Goal: Task Accomplishment & Management: Complete application form

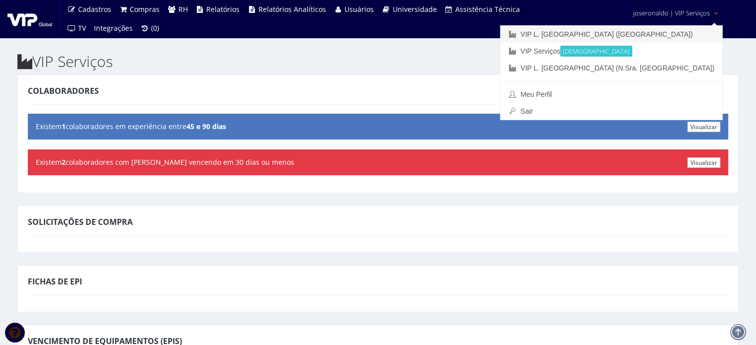
click at [684, 32] on link "VIP L. [GEOGRAPHIC_DATA] ([GEOGRAPHIC_DATA])" at bounding box center [611, 34] width 222 height 17
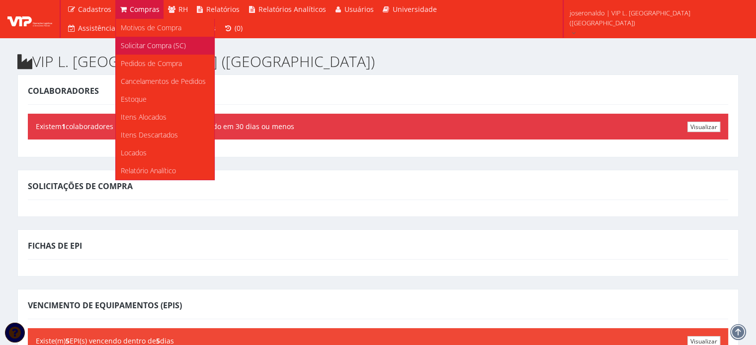
click at [153, 46] on span "Solicitar Compra (SC)" at bounding box center [153, 45] width 65 height 9
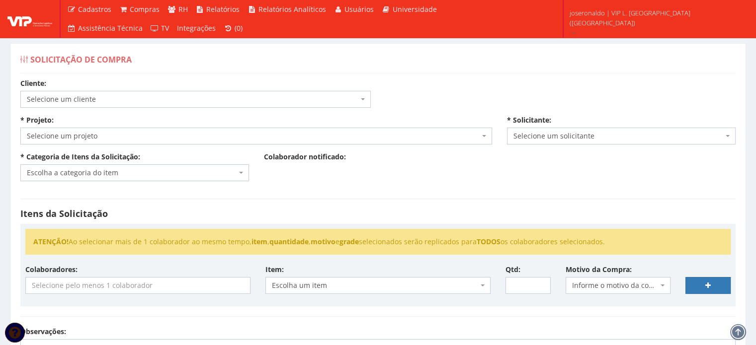
click at [125, 95] on span "Selecione um cliente" at bounding box center [192, 99] width 331 height 10
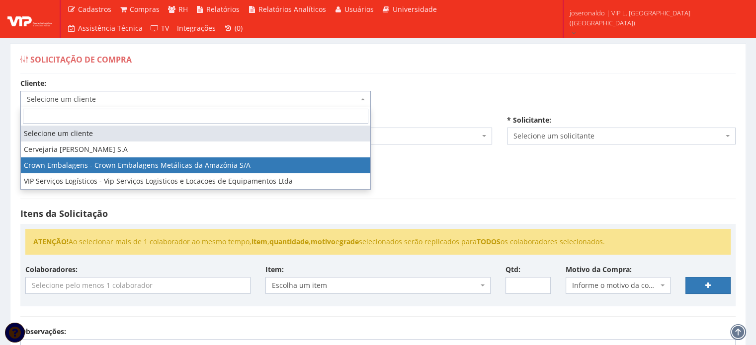
select select "23"
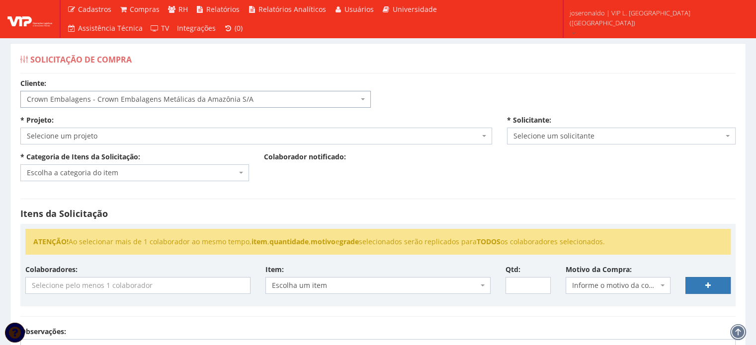
click at [586, 132] on span "Selecione um solicitante" at bounding box center [618, 136] width 210 height 10
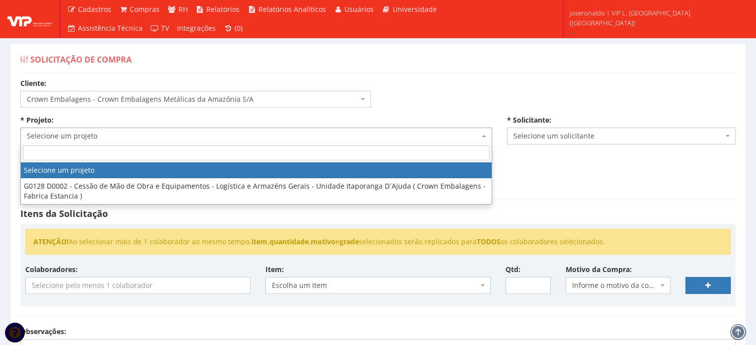
click at [306, 138] on span "Selecione um projeto" at bounding box center [253, 136] width 453 height 10
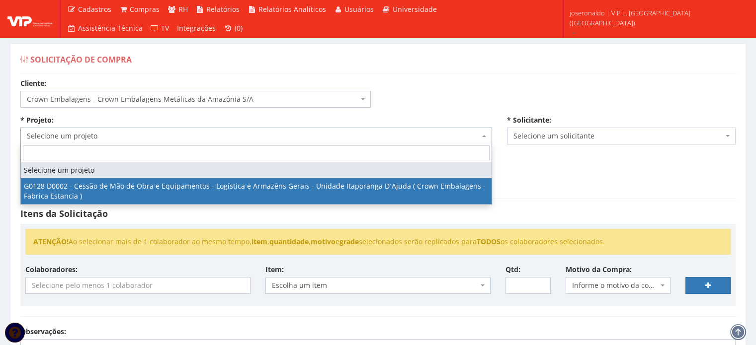
select select "128"
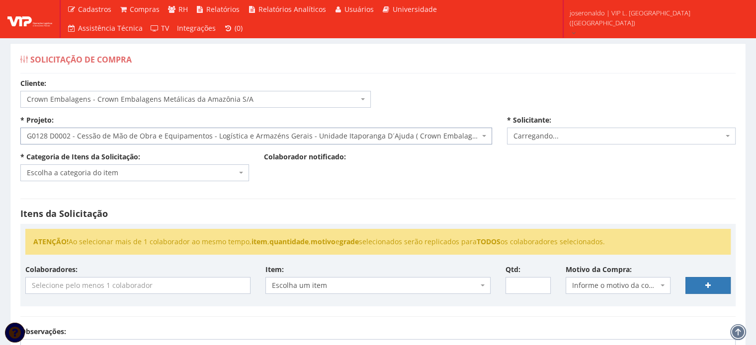
select select "1278"
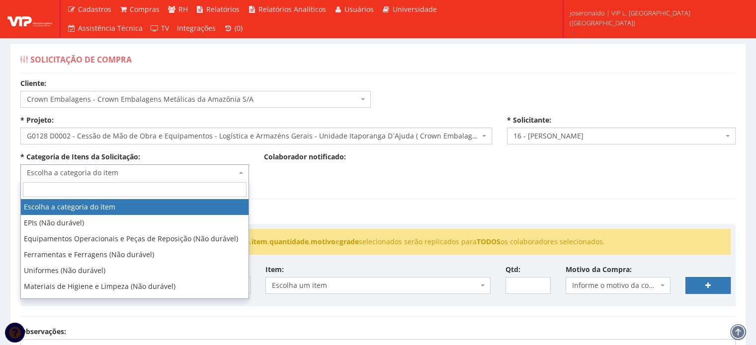
click at [150, 176] on span "Escolha a categoria do item" at bounding box center [132, 173] width 210 height 10
type input "m"
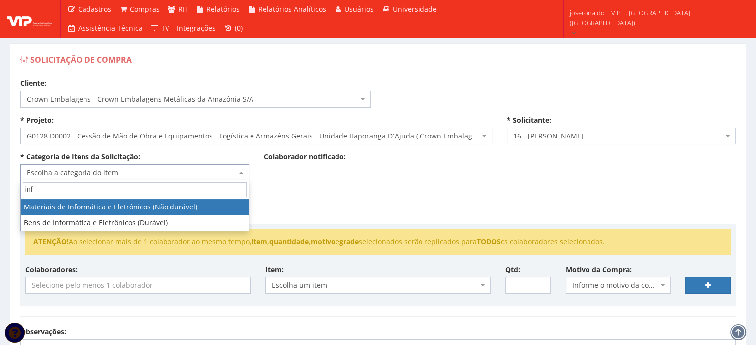
type input "inf"
select select "9"
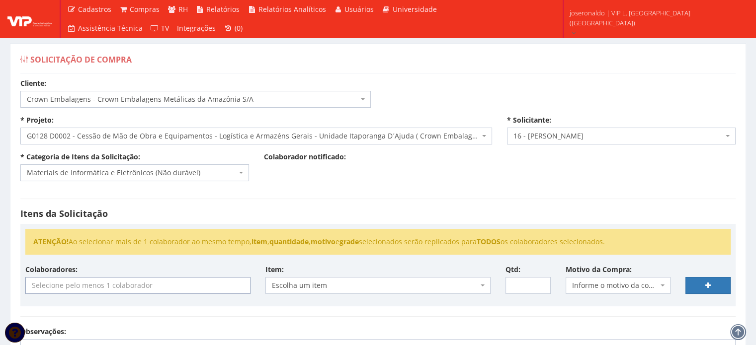
click at [152, 290] on input "search" at bounding box center [138, 286] width 224 height 16
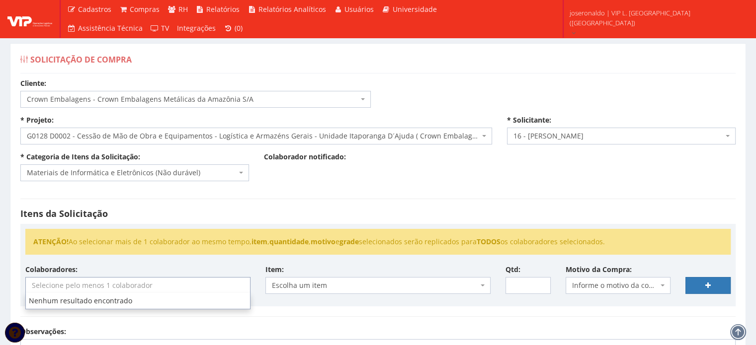
click at [181, 286] on input "search" at bounding box center [138, 286] width 224 height 16
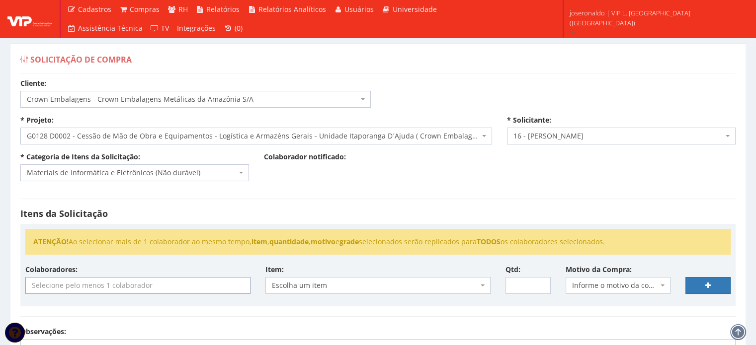
click at [183, 285] on input "search" at bounding box center [138, 286] width 224 height 16
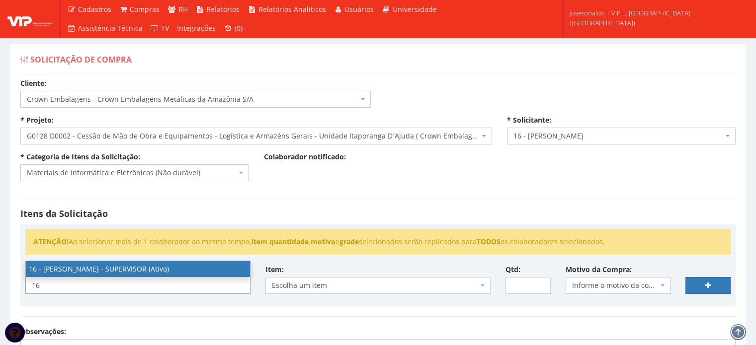
type input "16"
select select "1278"
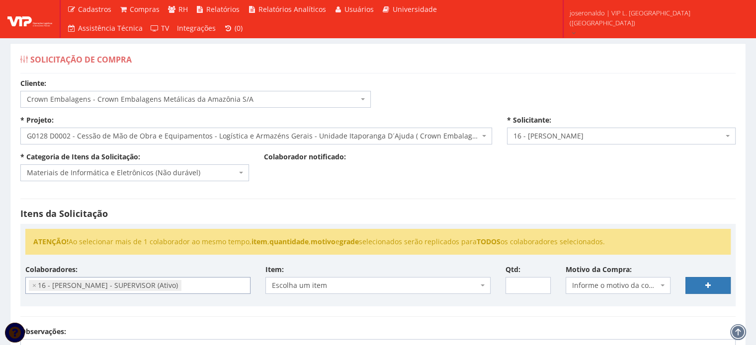
click at [314, 282] on span "Escolha um item" at bounding box center [375, 286] width 206 height 10
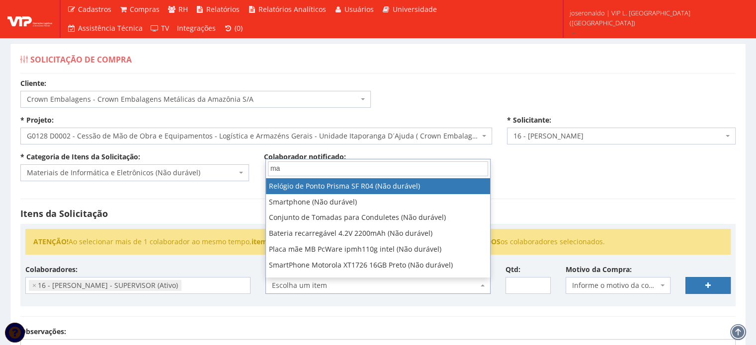
type input "m"
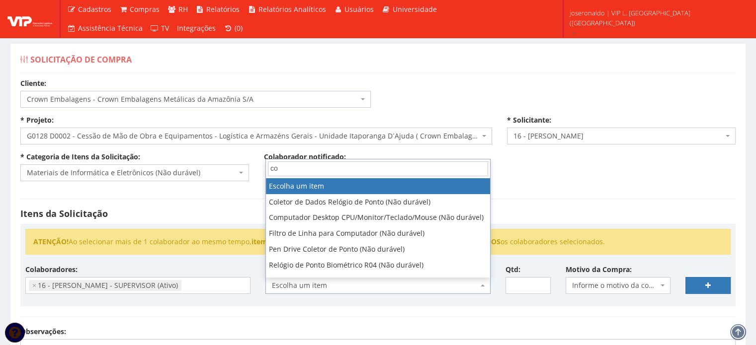
type input "c"
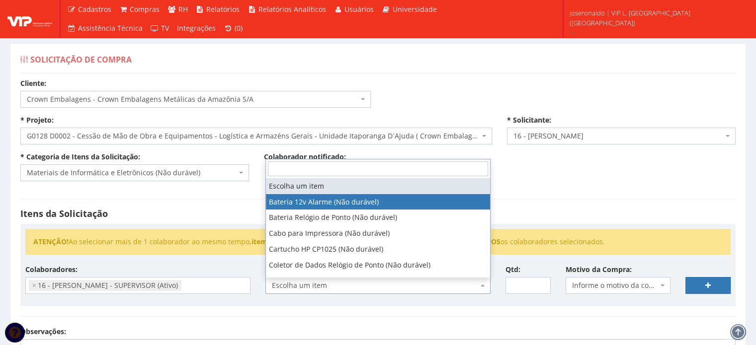
click at [160, 167] on span "Materiais de Informática e Eletrônicos (Não durável)" at bounding box center [134, 172] width 229 height 17
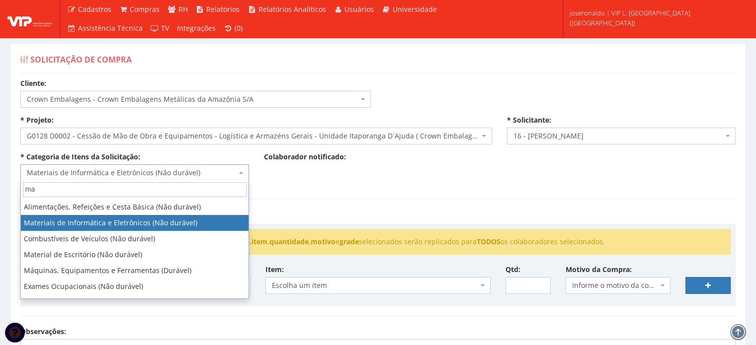
scroll to position [0, 0]
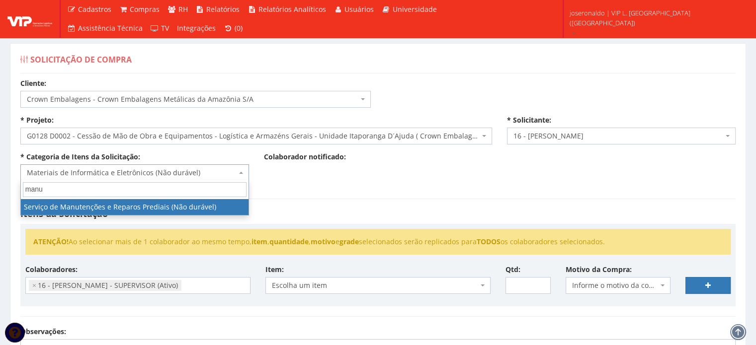
type input "manu"
select select "29"
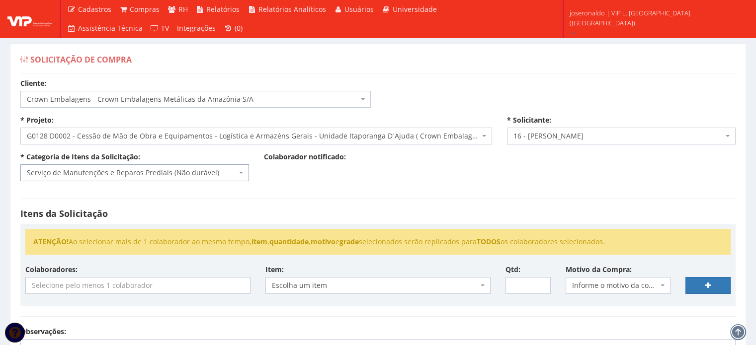
scroll to position [9, 0]
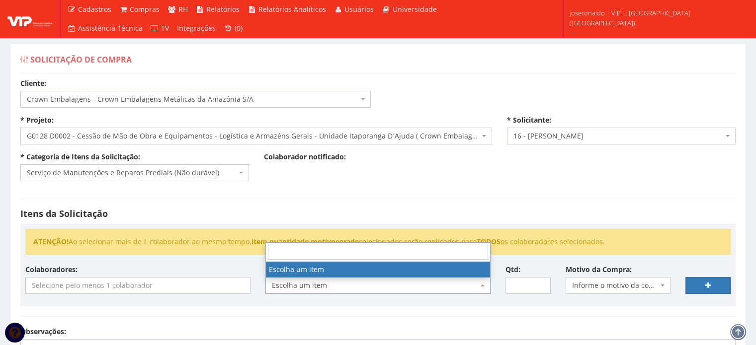
click at [284, 288] on span "Escolha um item" at bounding box center [375, 286] width 206 height 10
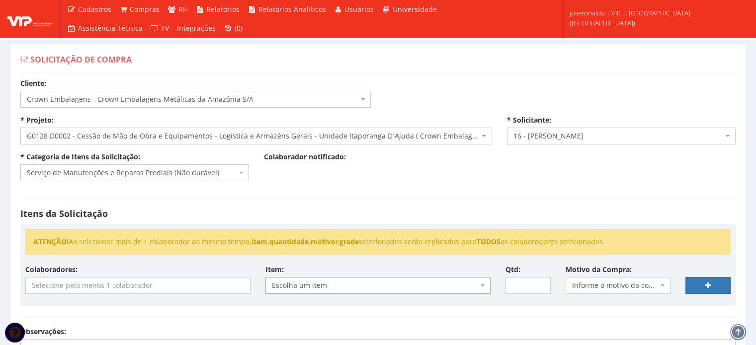
click at [284, 288] on span "Escolha um item" at bounding box center [375, 286] width 206 height 10
click at [145, 287] on input "search" at bounding box center [138, 286] width 224 height 16
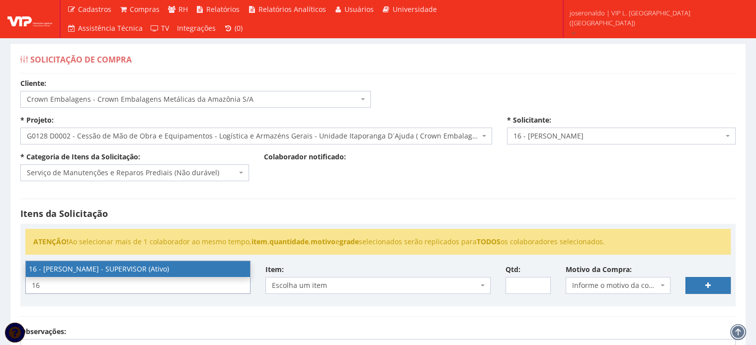
type input "16"
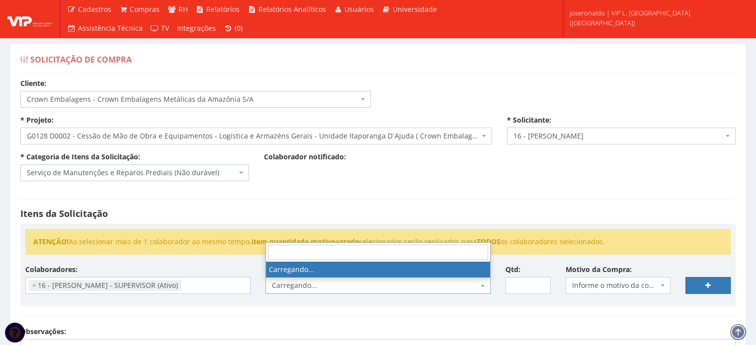
click at [320, 286] on span "Carregando..." at bounding box center [375, 286] width 206 height 10
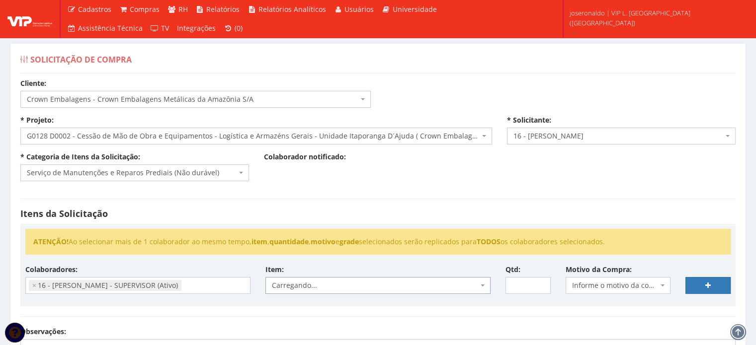
click at [320, 286] on span "Carregando..." at bounding box center [375, 286] width 206 height 10
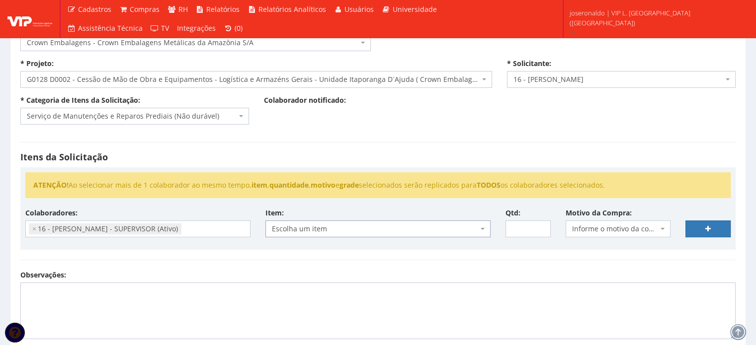
scroll to position [0, 0]
